Goal: Transaction & Acquisition: Purchase product/service

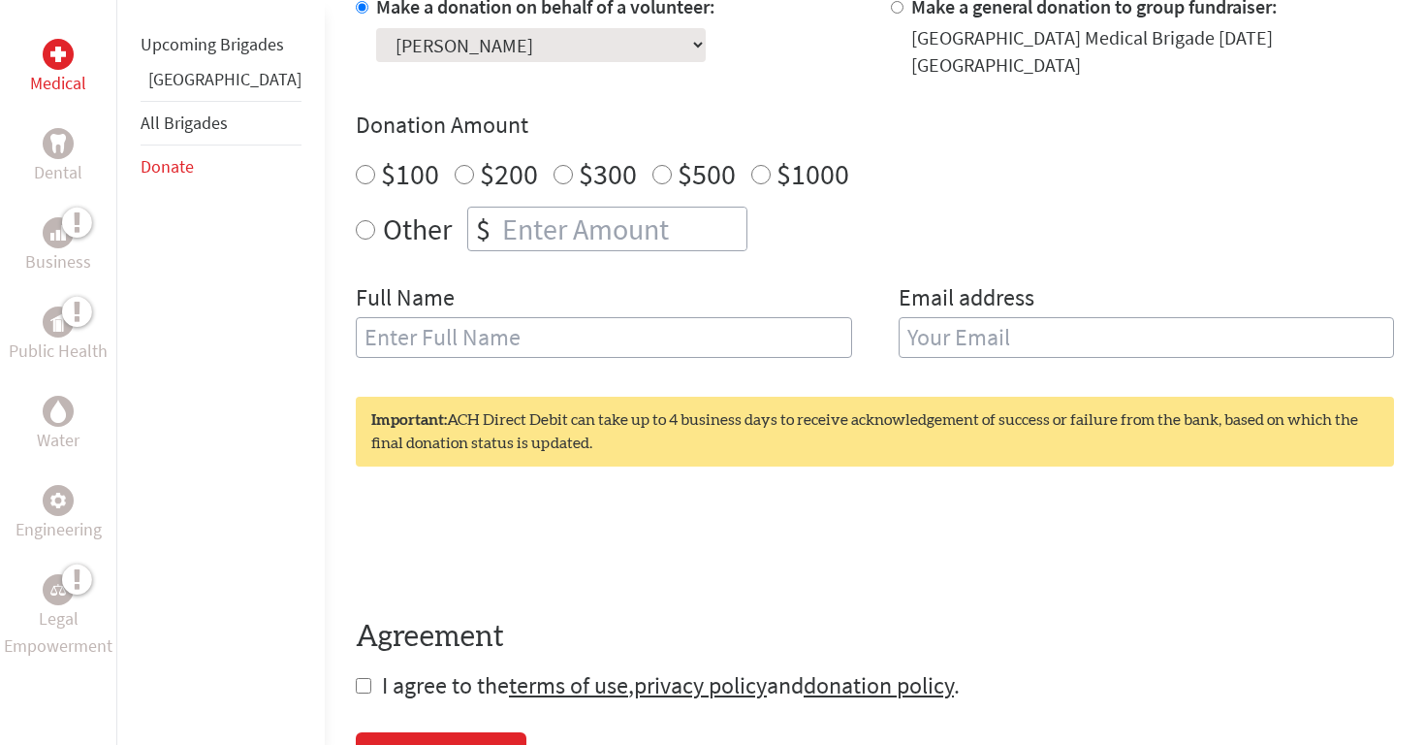
scroll to position [627, 0]
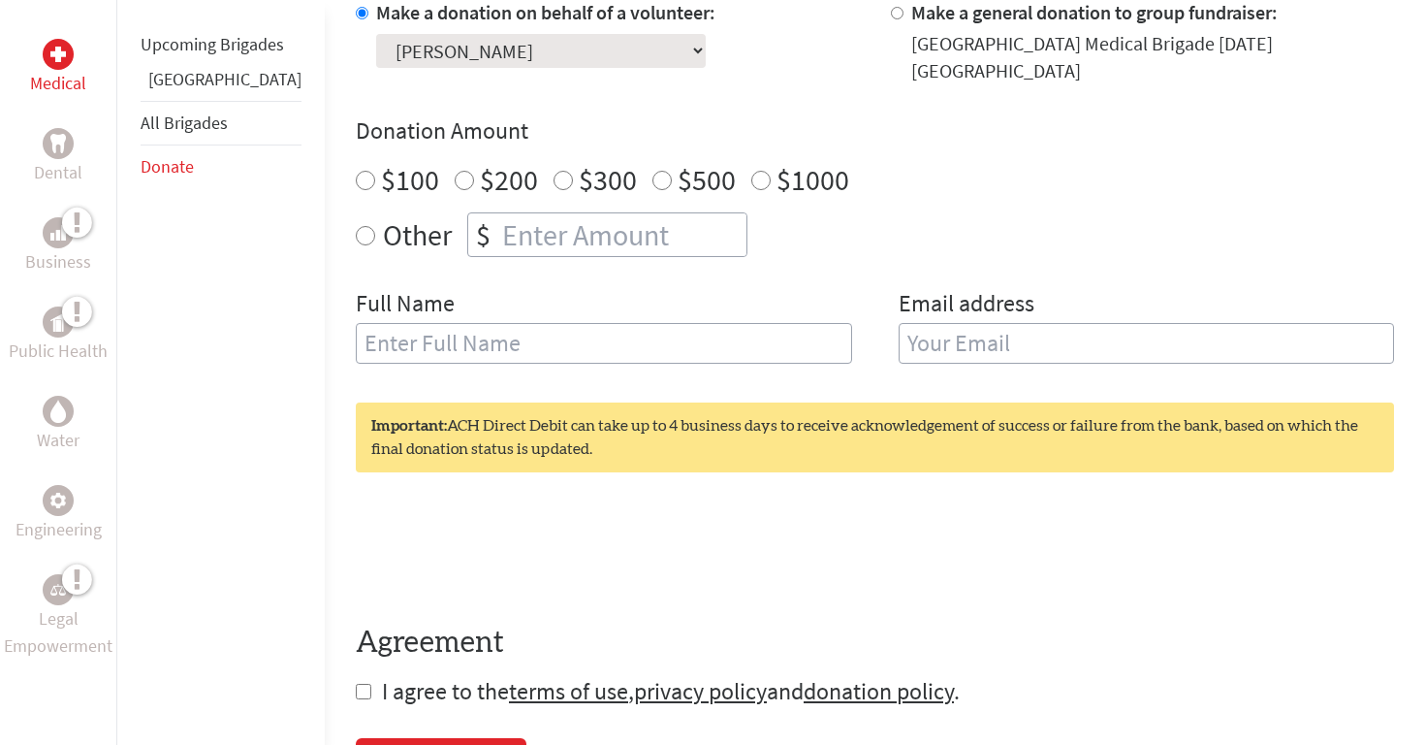
radio input "true"
click at [498, 241] on input "number" at bounding box center [622, 234] width 248 height 43
type input "250"
click at [642, 303] on div "Full Name" at bounding box center [604, 337] width 496 height 99
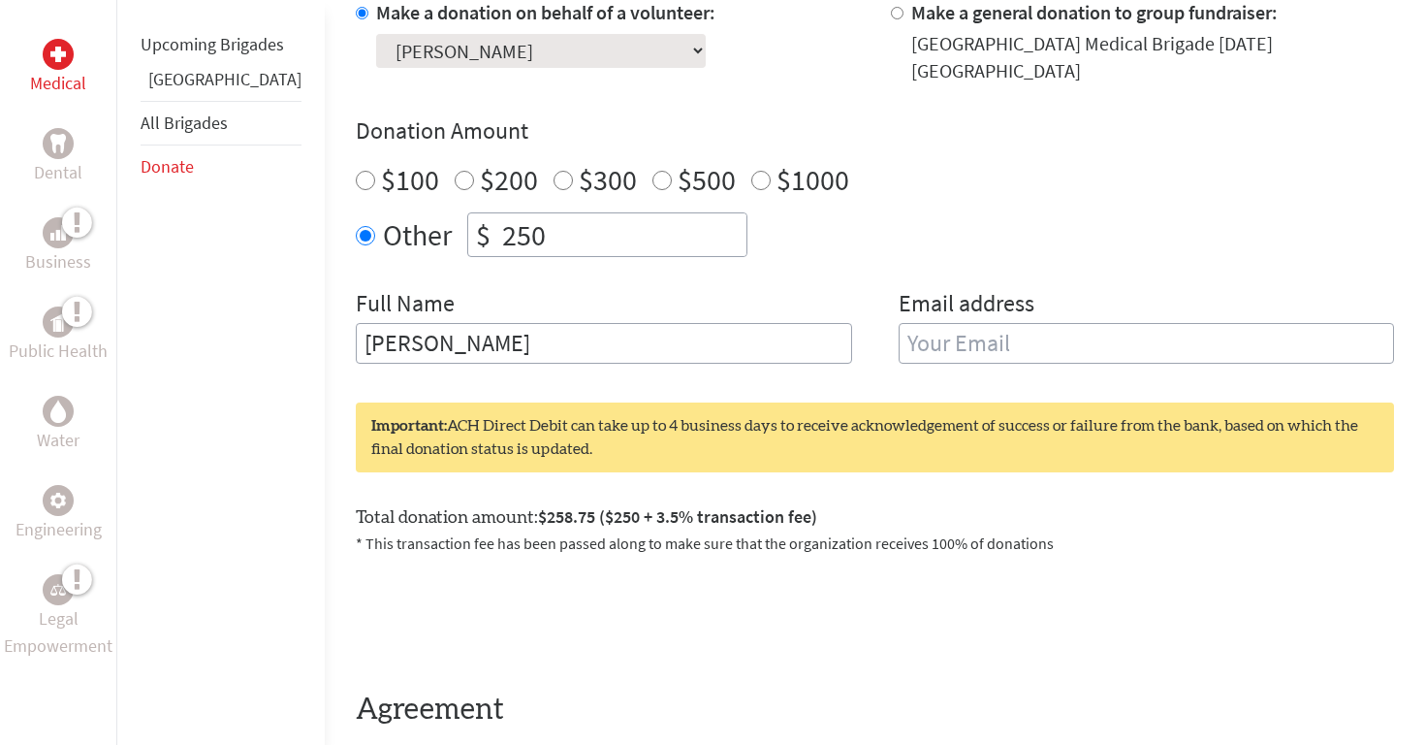
scroll to position [628, 0]
type input "[PERSON_NAME]"
type input "[EMAIL_ADDRESS][DOMAIN_NAME]"
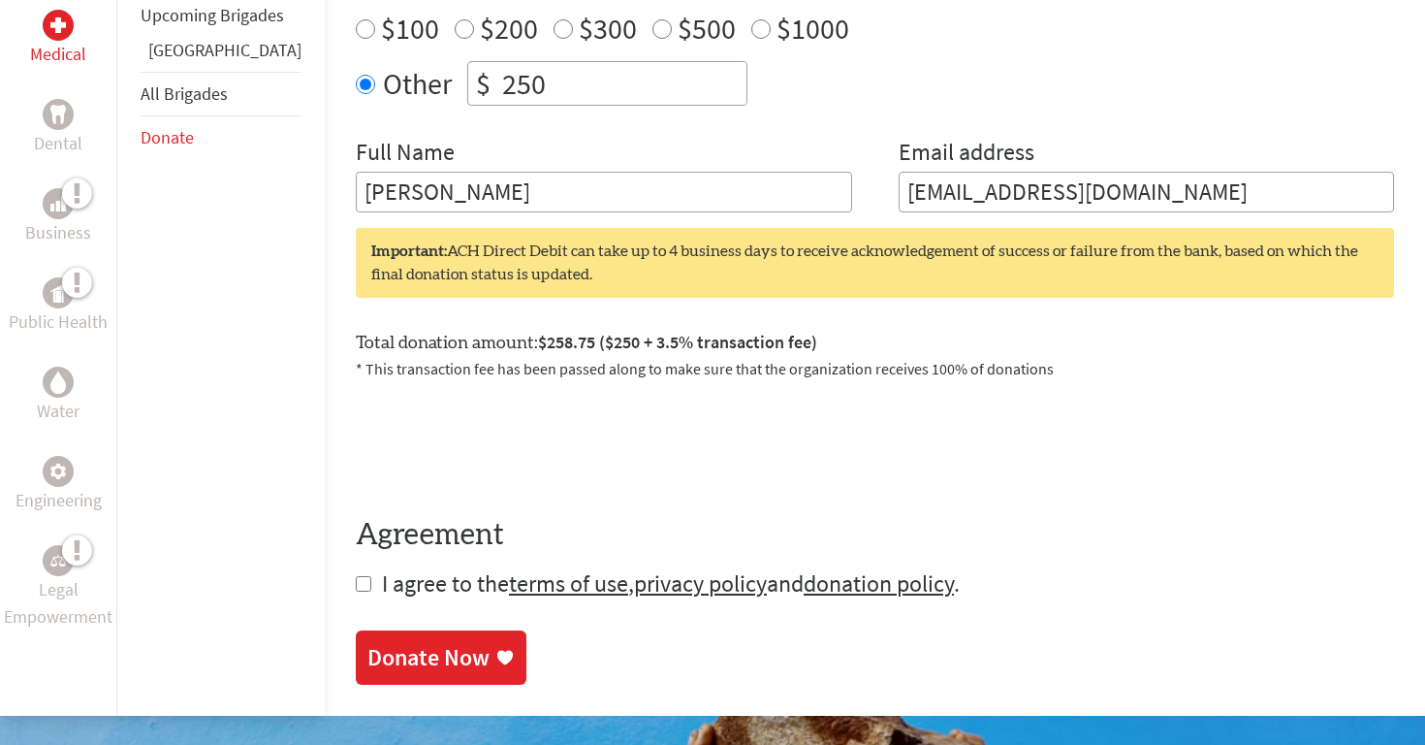
scroll to position [782, 0]
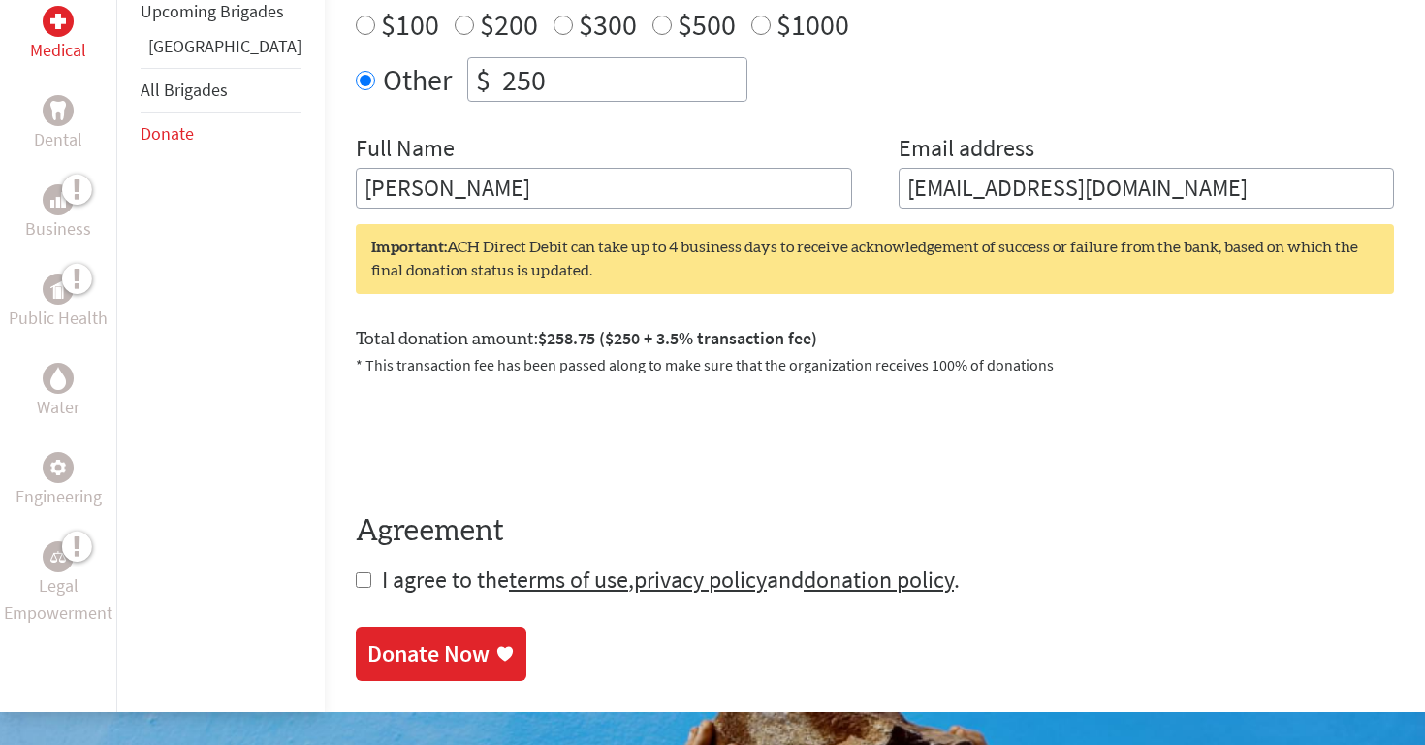
click at [356, 585] on input "checkbox" at bounding box center [364, 580] width 16 height 16
checkbox input "true"
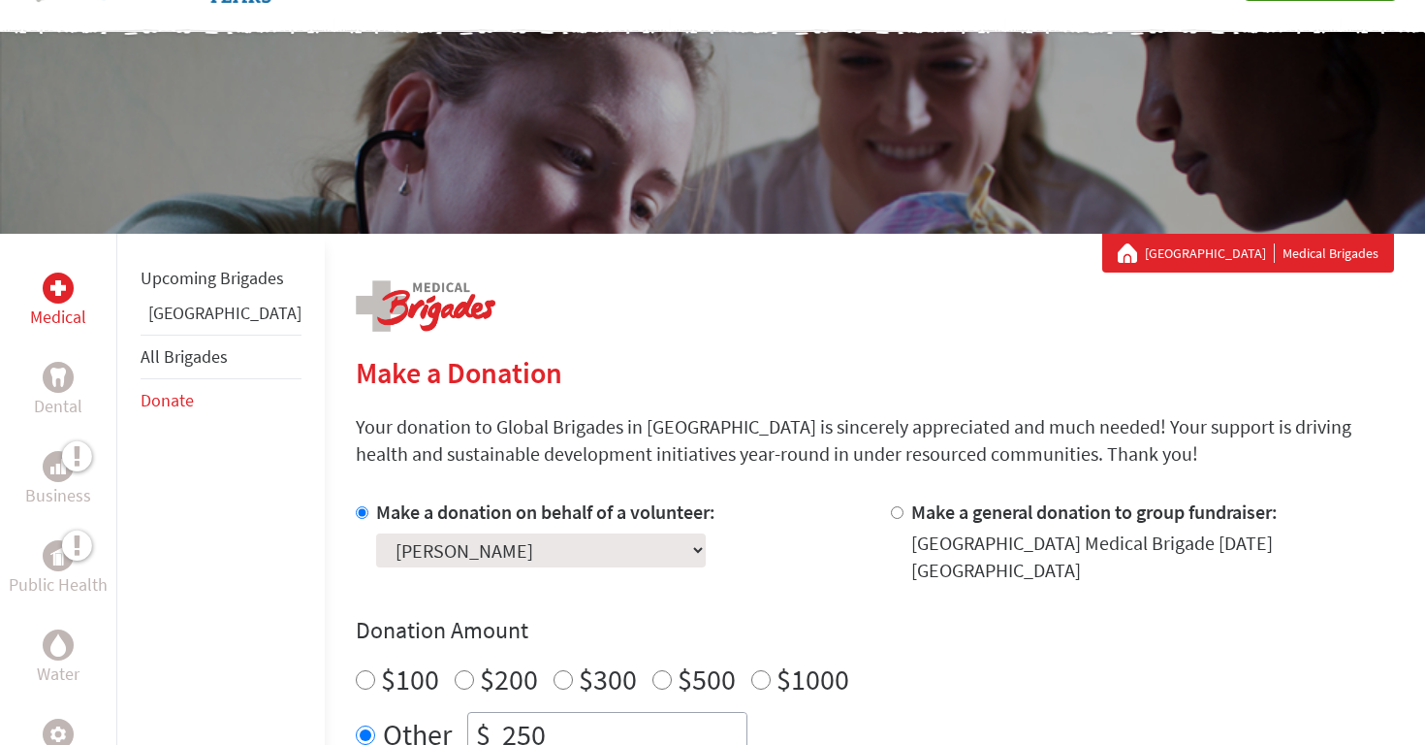
scroll to position [103, 0]
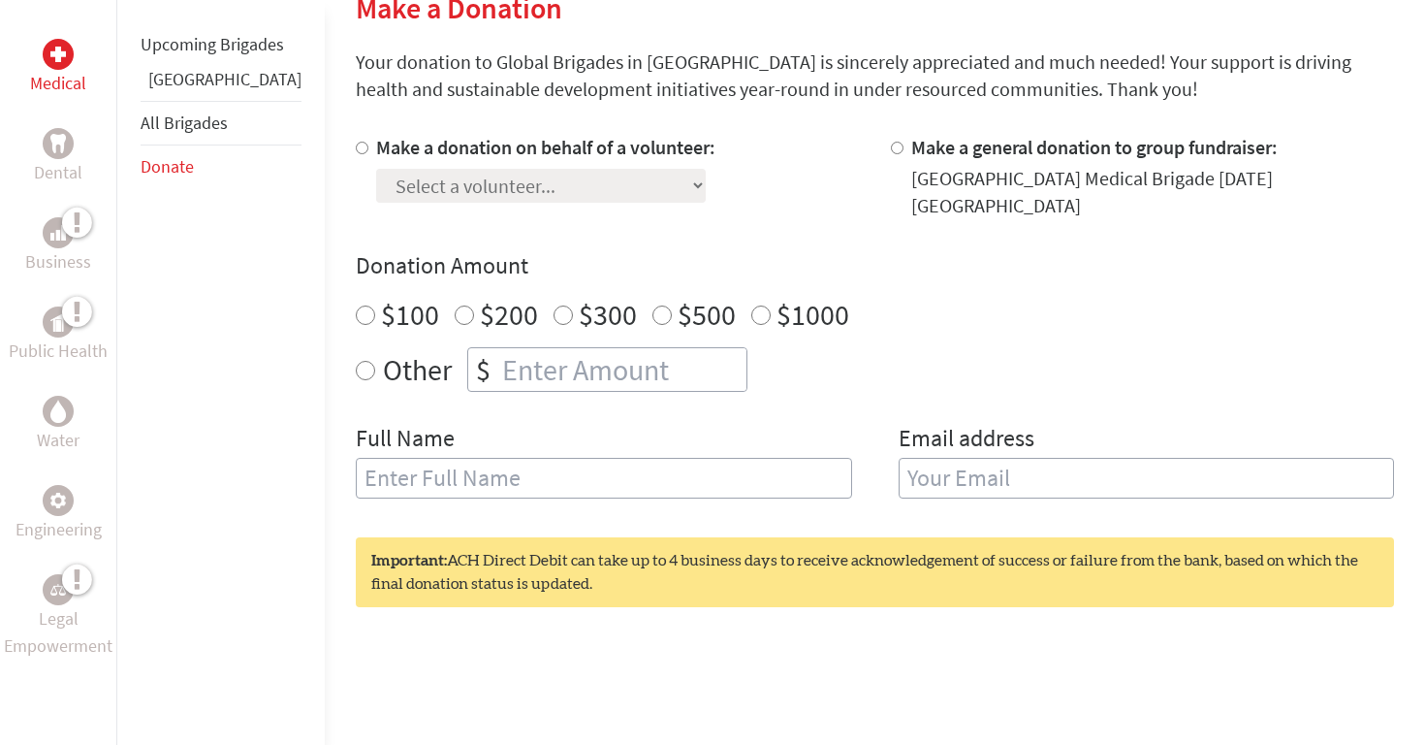
scroll to position [495, 0]
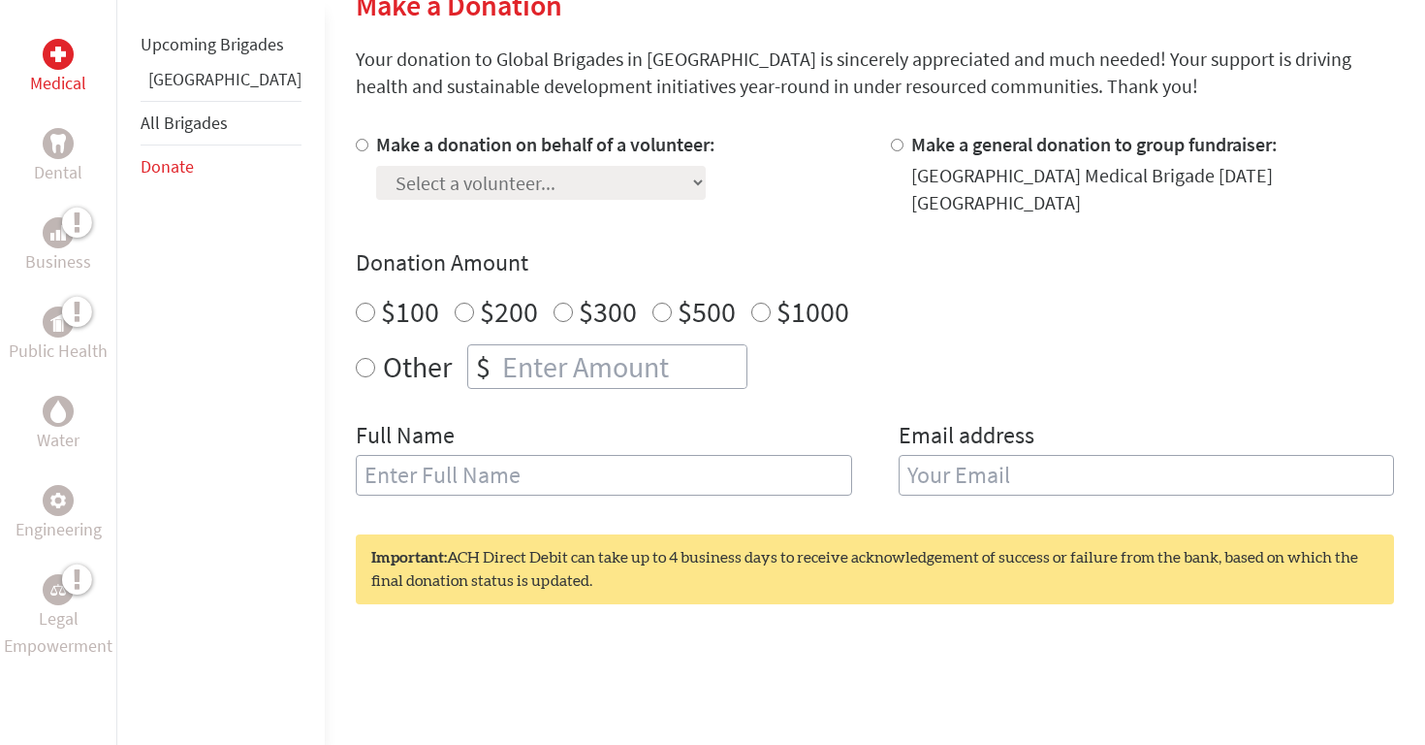
click at [356, 151] on input "Make a donation on behalf of a volunteer:" at bounding box center [362, 145] width 13 height 13
radio input "true"
select select "17E6C704-14E3-11F0-B3BE-42010A8A0038"
radio input "true"
click at [498, 367] on input "number" at bounding box center [622, 366] width 248 height 43
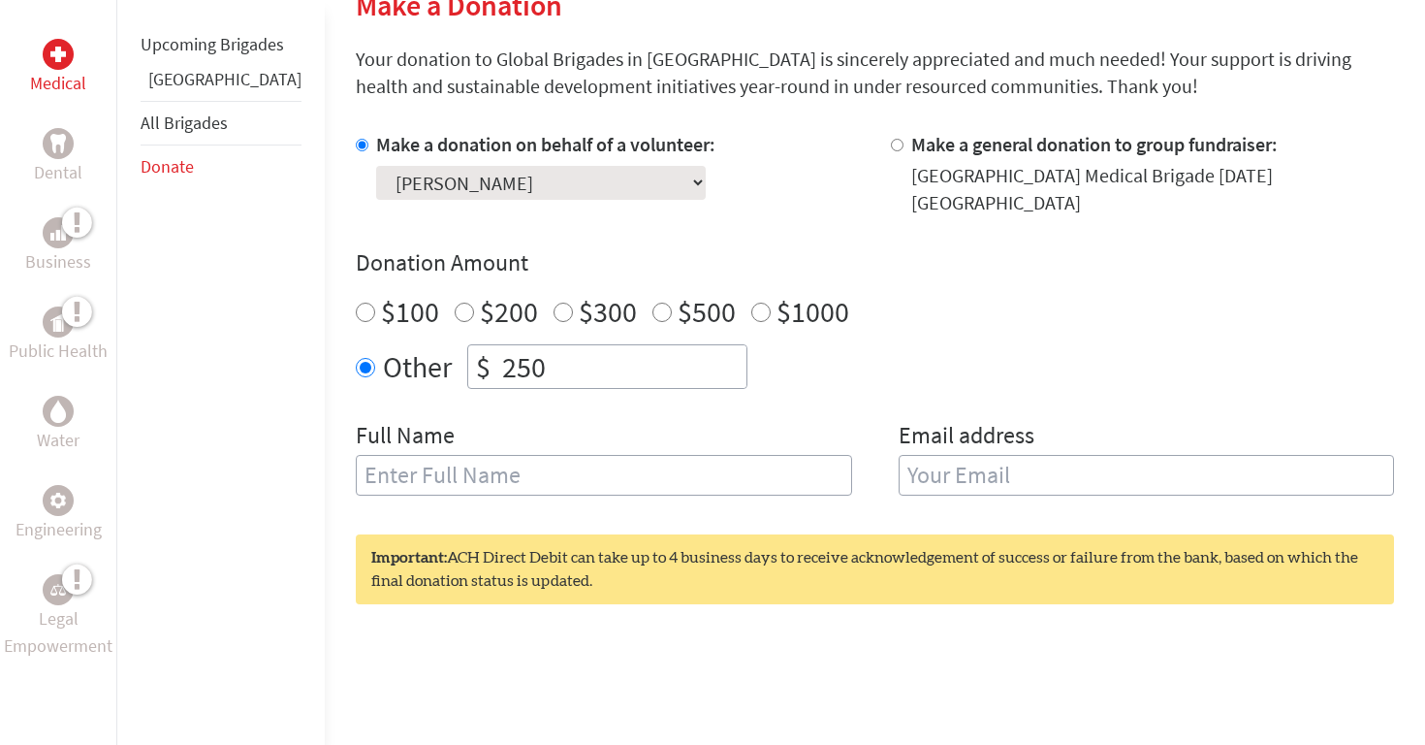
type input "250"
click at [733, 368] on div "Other $ 250" at bounding box center [875, 366] width 1038 height 45
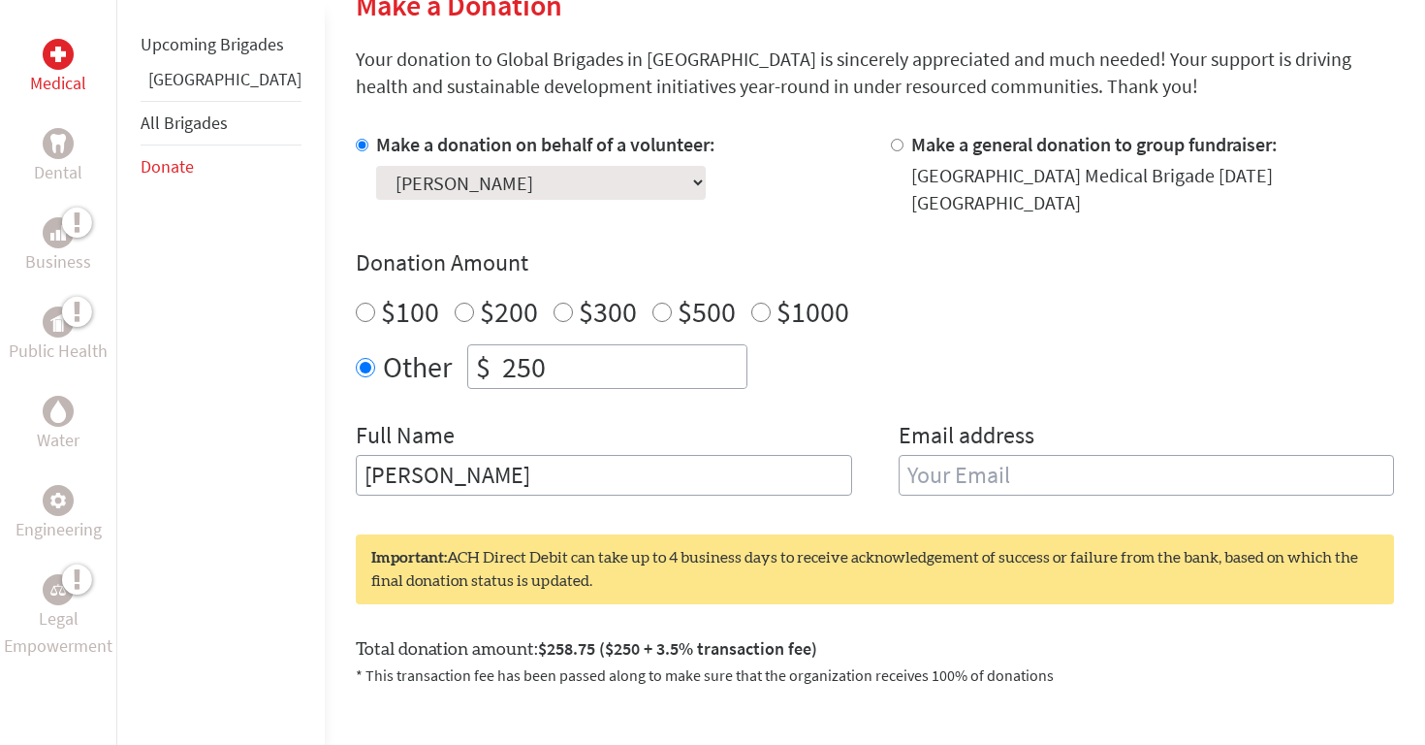
type input "[PERSON_NAME]"
type input "[EMAIL_ADDRESS][DOMAIN_NAME]"
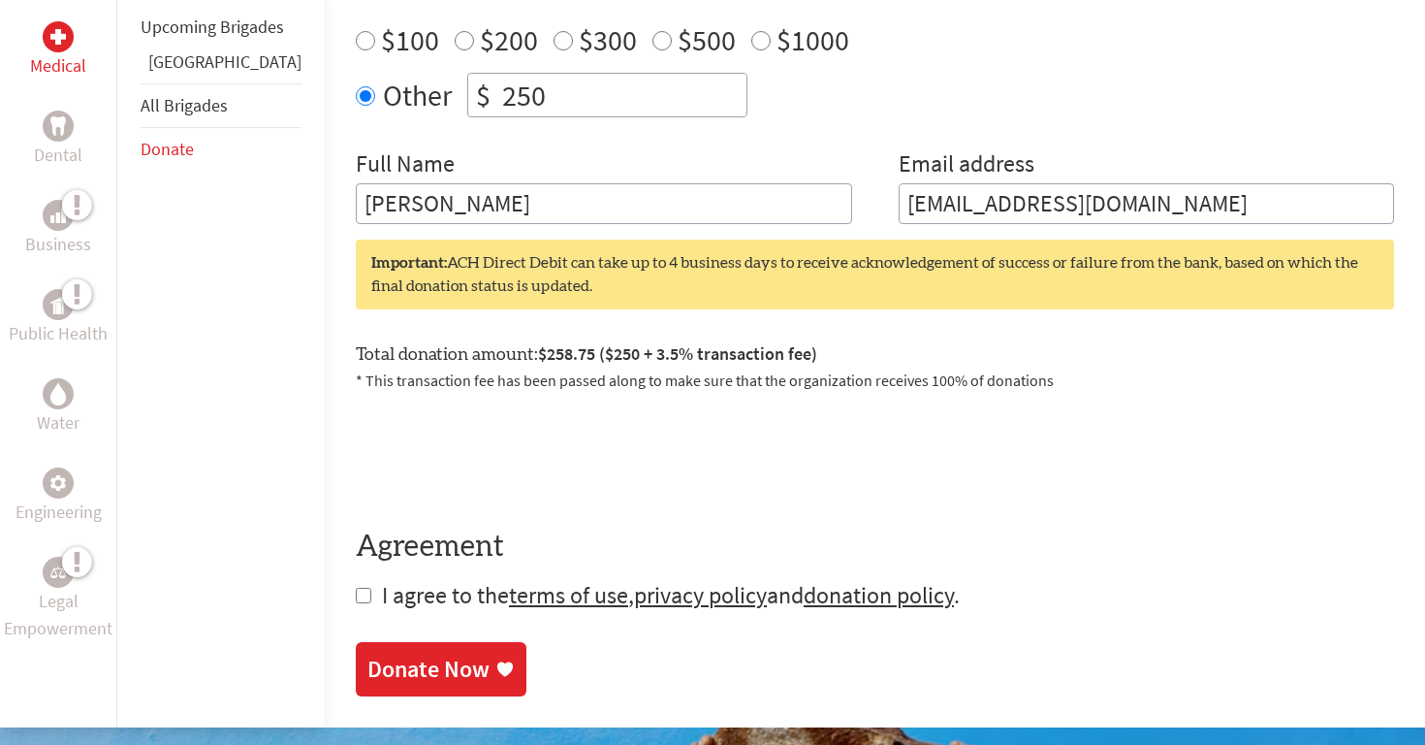
scroll to position [785, 0]
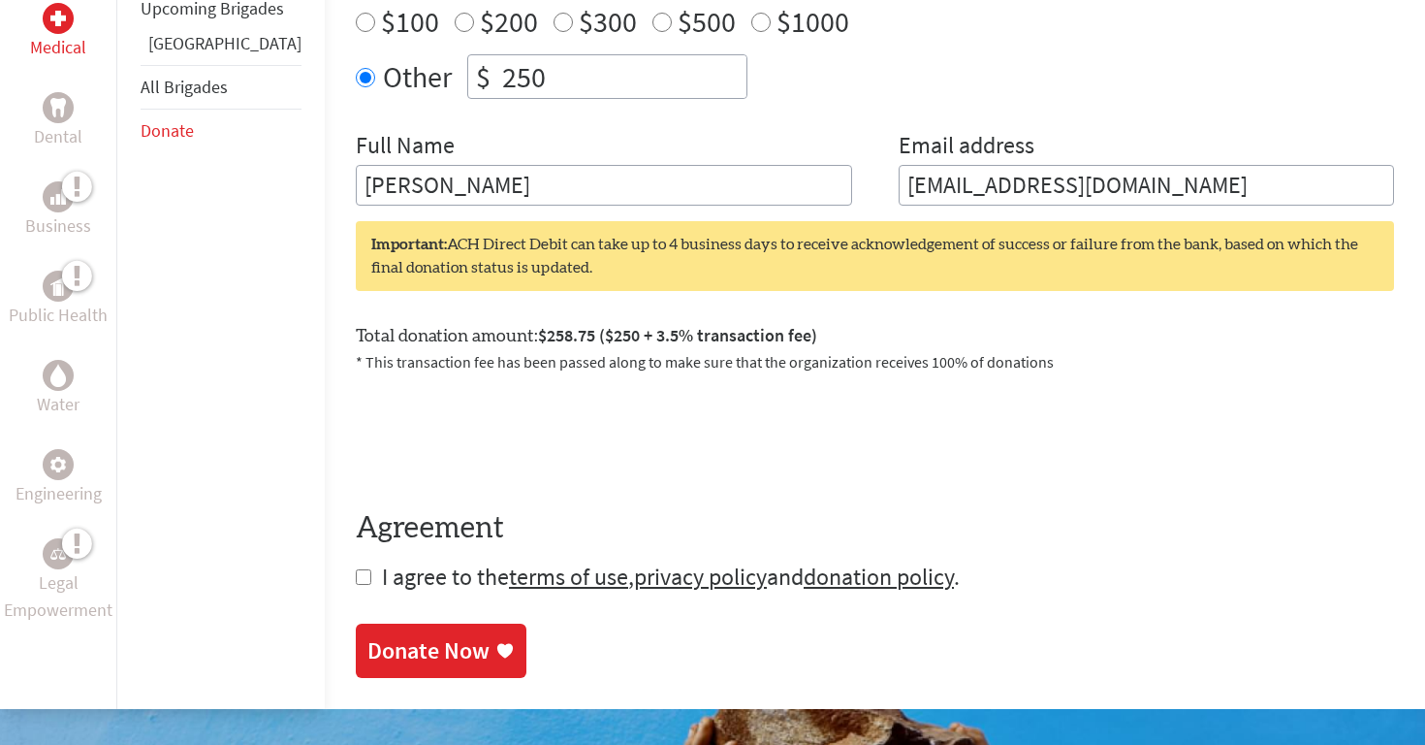
click at [356, 582] on input "checkbox" at bounding box center [364, 577] width 16 height 16
checkbox input "true"
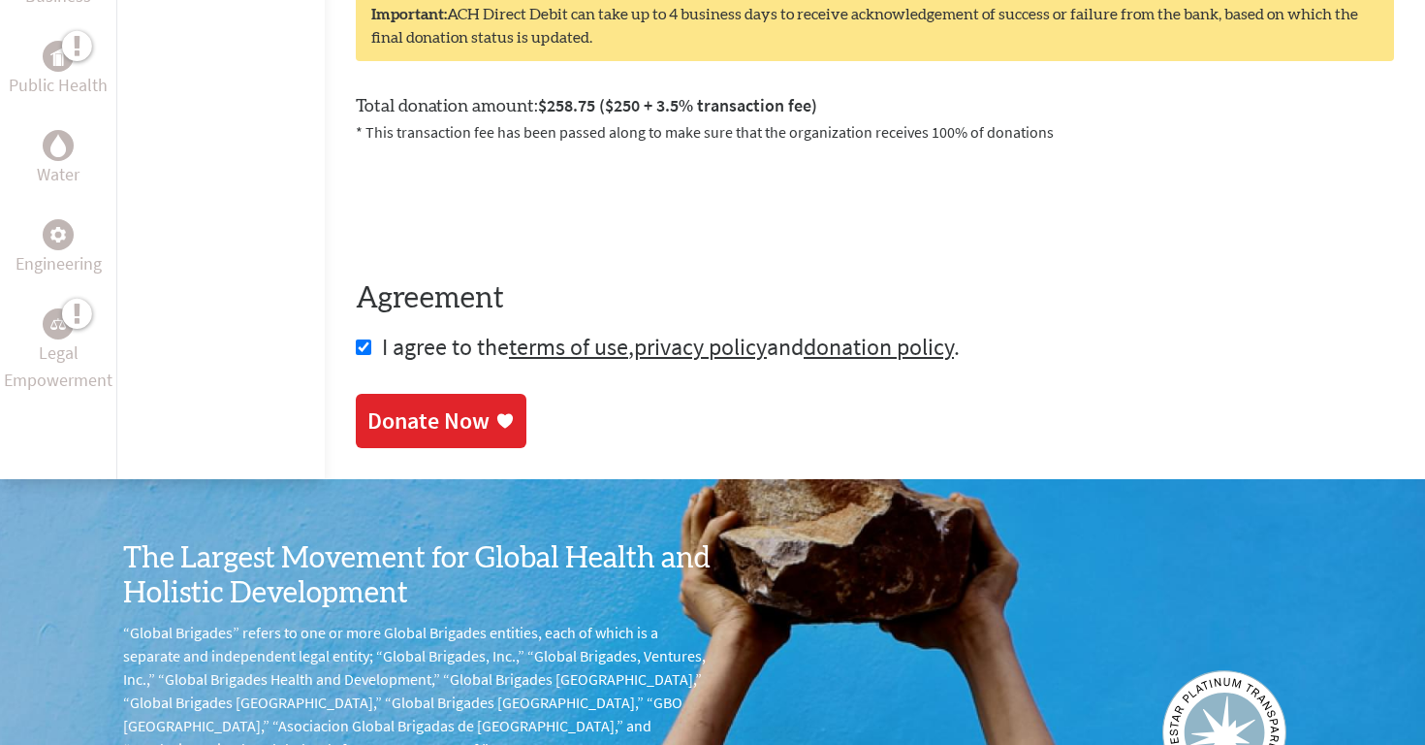
scroll to position [1073, 0]
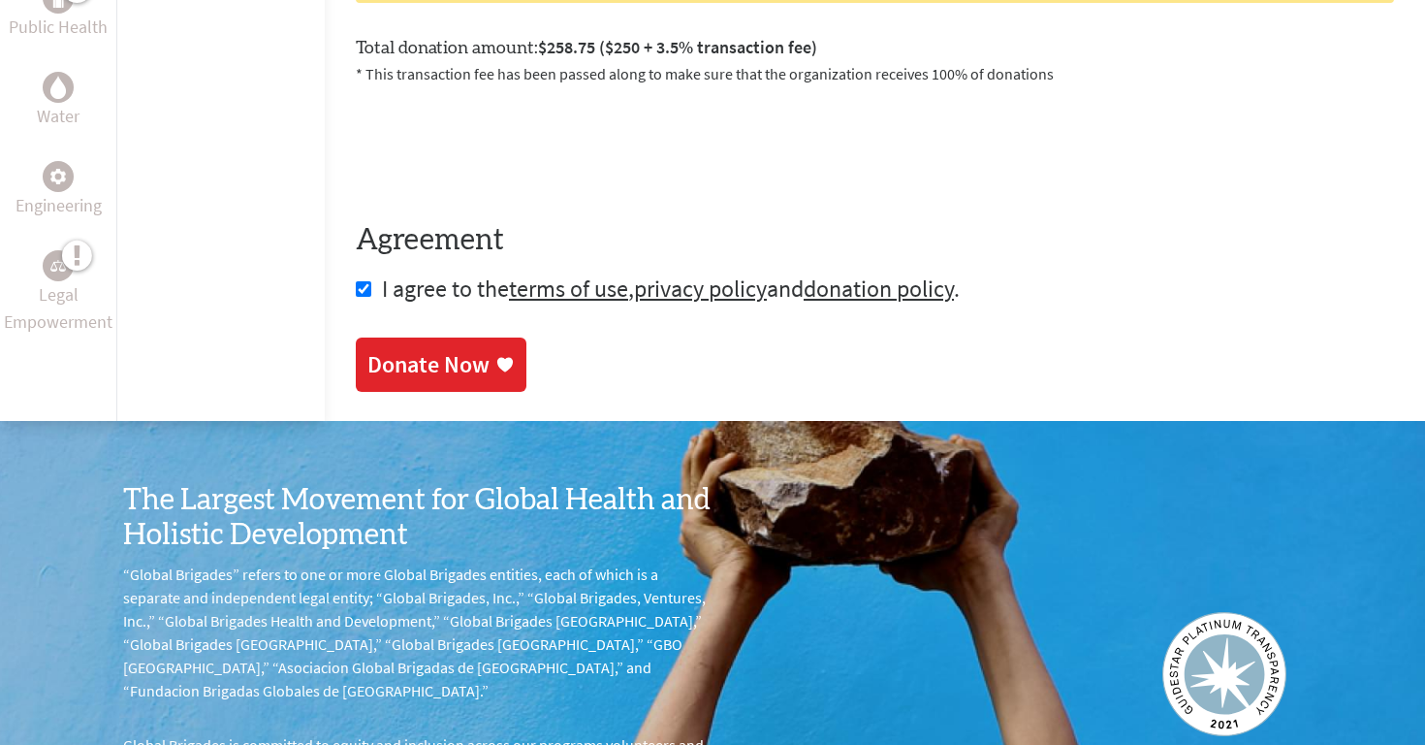
click at [401, 363] on div "Donate Now" at bounding box center [428, 364] width 122 height 31
